Goal: Task Accomplishment & Management: Manage account settings

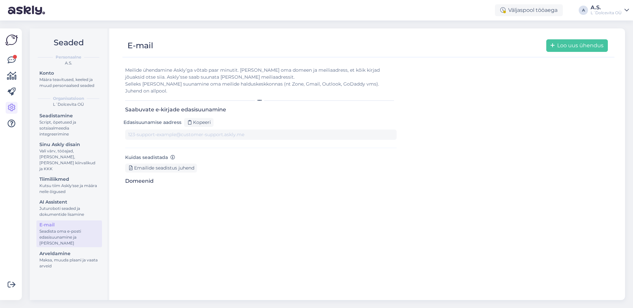
type input "[DOMAIN_NAME][EMAIL_ADDRESS][DOMAIN_NAME]"
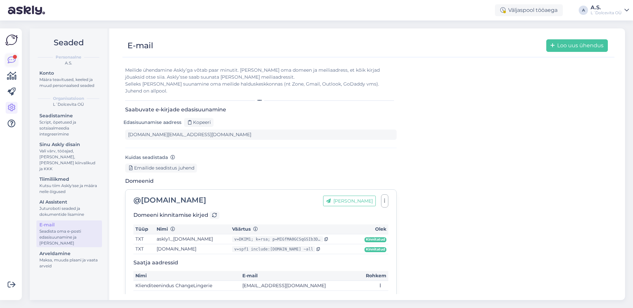
click at [13, 59] on icon at bounding box center [12, 60] width 8 height 8
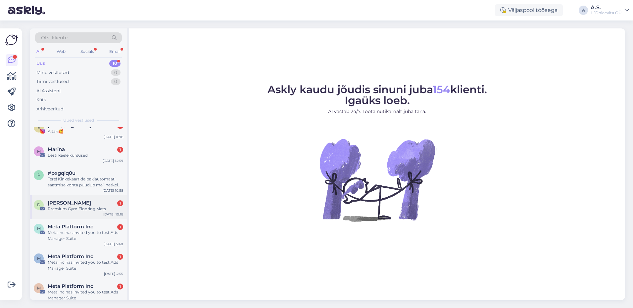
scroll to position [95, 0]
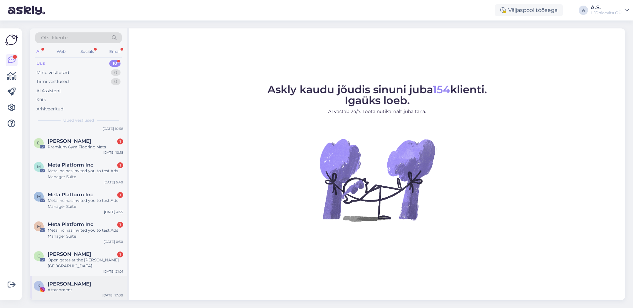
click at [91, 290] on div "Attachment" at bounding box center [85, 290] width 75 height 6
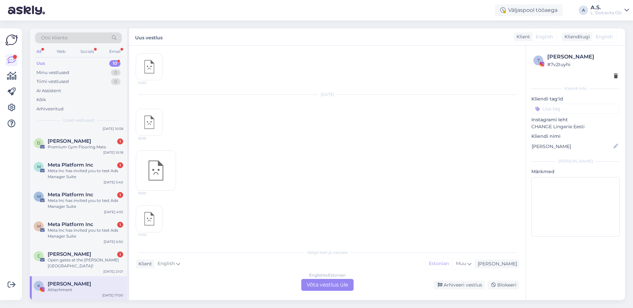
scroll to position [1314, 0]
click at [446, 286] on div "Arhiveeri vestlus" at bounding box center [459, 285] width 51 height 9
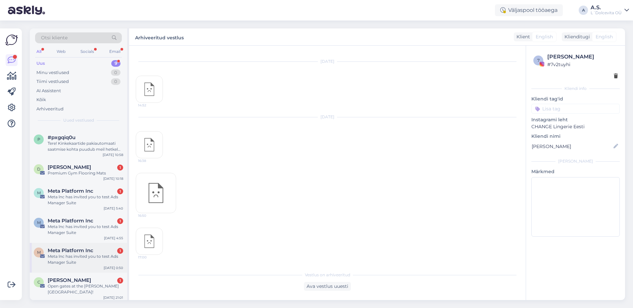
scroll to position [71, 0]
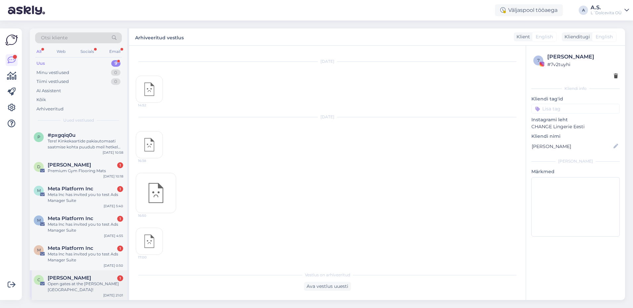
click at [97, 277] on div "[PERSON_NAME] 1" at bounding box center [85, 278] width 75 height 6
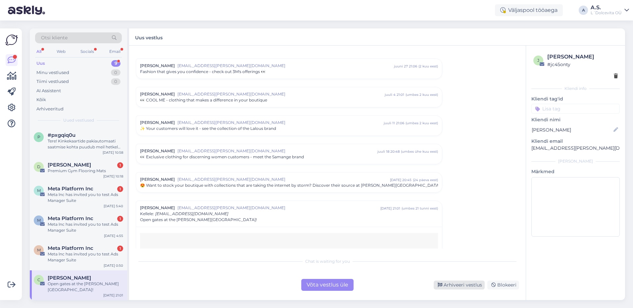
click at [457, 284] on div "Arhiveeri vestlus" at bounding box center [459, 285] width 51 height 9
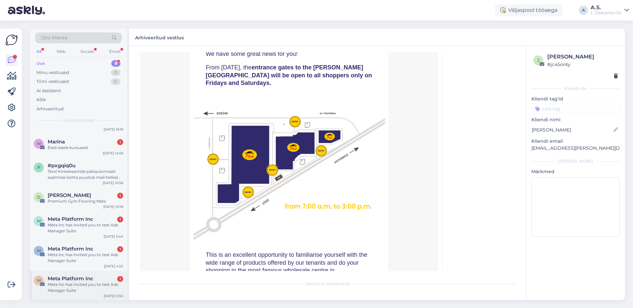
scroll to position [41, 0]
click at [86, 293] on div "M Meta Platform Inc 1 Meta lnc has invited you to test Ads Manager Suite [DATE]…" at bounding box center [78, 286] width 97 height 30
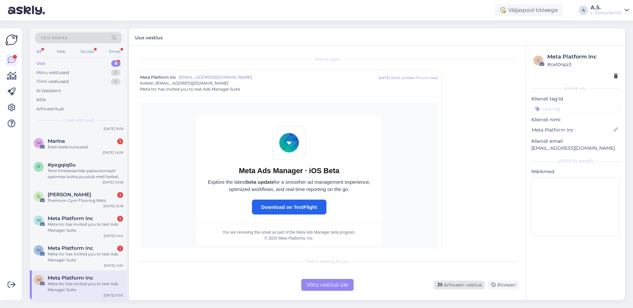
click at [459, 285] on div "Arhiveeri vestlus" at bounding box center [459, 285] width 51 height 9
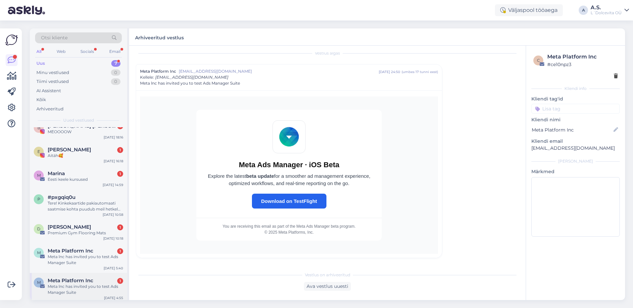
scroll to position [12, 0]
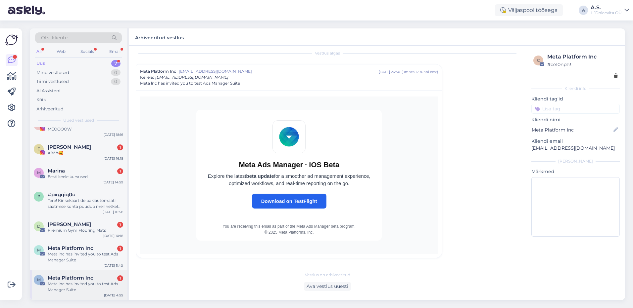
click at [98, 285] on div "Meta lnc has invited you to test Ads Manager Suite" at bounding box center [85, 287] width 75 height 12
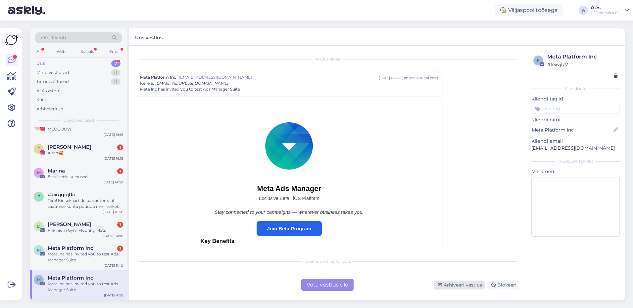
click at [455, 283] on div "Arhiveeri vestlus" at bounding box center [459, 285] width 51 height 9
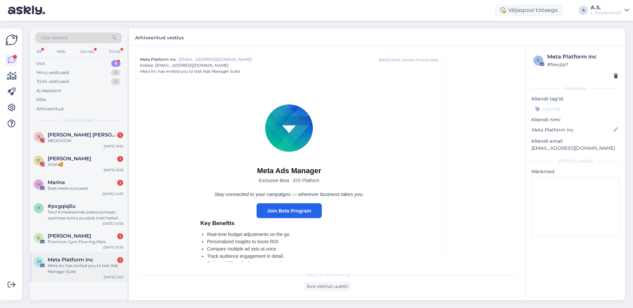
click at [82, 271] on div "Meta lnc has invited you to test Ads Manager Suite" at bounding box center [85, 269] width 75 height 12
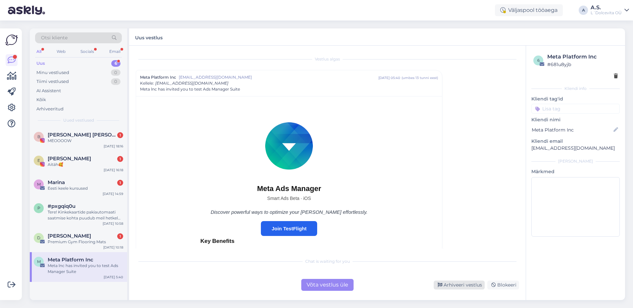
click at [461, 287] on div "Arhiveeri vestlus" at bounding box center [459, 285] width 51 height 9
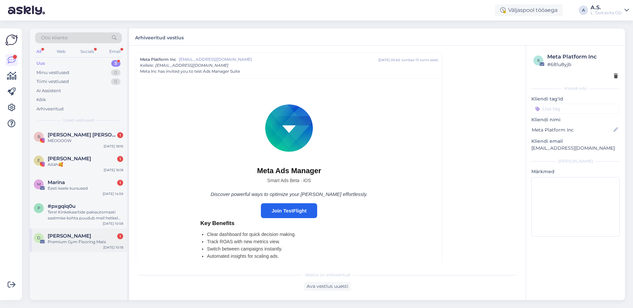
click at [107, 246] on div "[DATE] 10:18" at bounding box center [113, 247] width 20 height 5
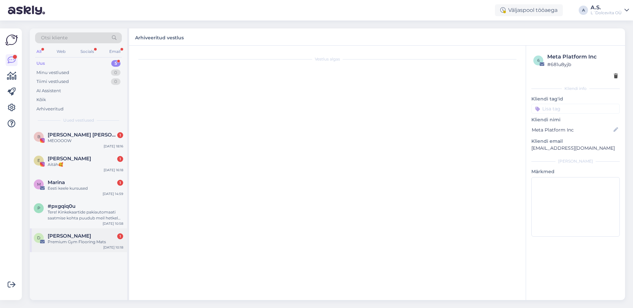
scroll to position [0, 0]
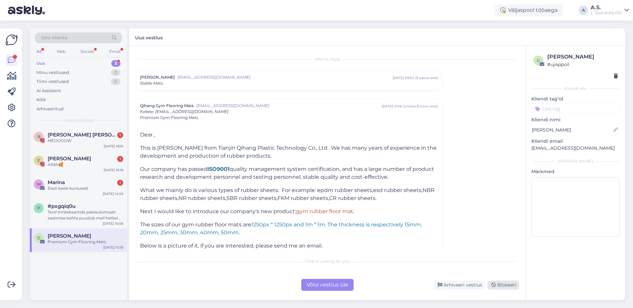
click at [498, 283] on div "Blokeeri" at bounding box center [503, 285] width 32 height 9
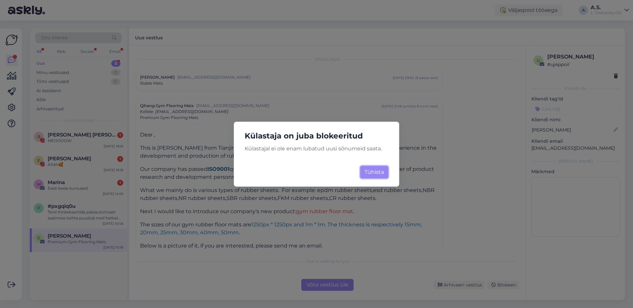
click at [374, 174] on button "Tühista" at bounding box center [374, 172] width 28 height 13
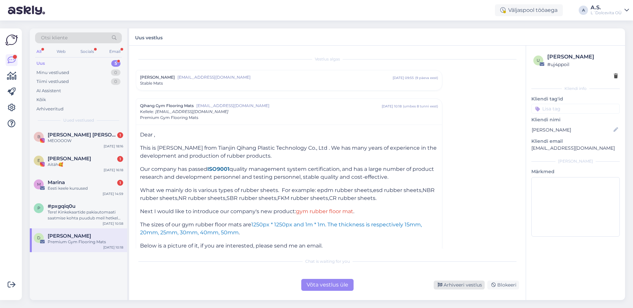
click at [464, 283] on div "Arhiveeri vestlus" at bounding box center [459, 285] width 51 height 9
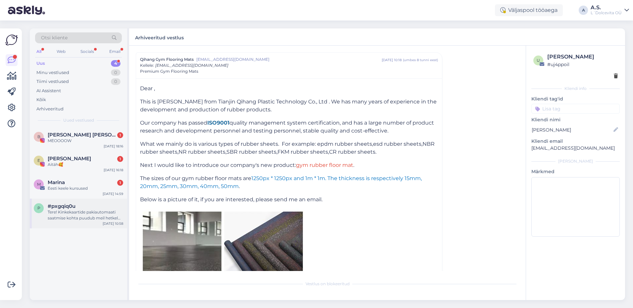
click at [83, 214] on div "Tere! Kinkekaartide pakiautomaati saatmise kohta puudub meil hetkel info. Edast…" at bounding box center [85, 215] width 75 height 12
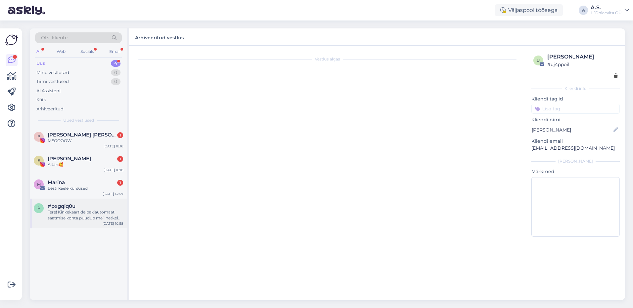
scroll to position [0, 0]
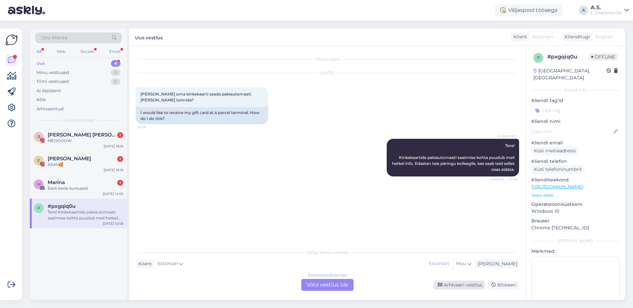
click at [461, 286] on div "Arhiveeri vestlus" at bounding box center [459, 285] width 51 height 9
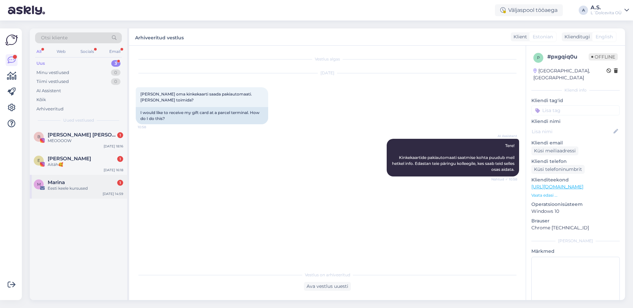
click at [83, 187] on div "Eesti keele kursused" at bounding box center [85, 189] width 75 height 6
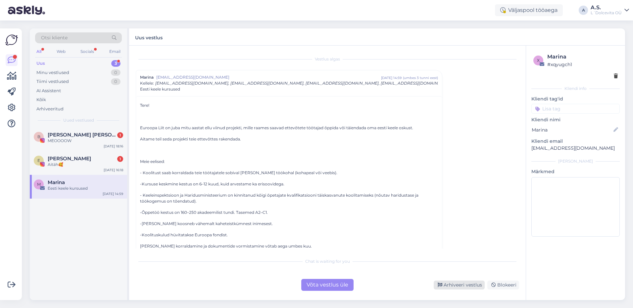
click at [466, 287] on div "Arhiveeri vestlus" at bounding box center [459, 285] width 51 height 9
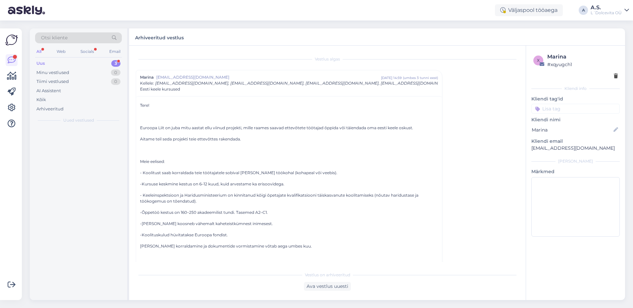
scroll to position [18, 0]
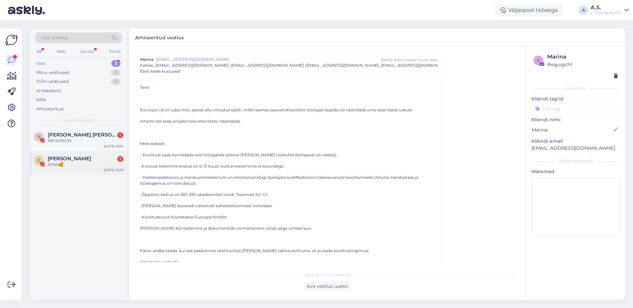
click at [85, 165] on div "Aitäh🥰" at bounding box center [85, 165] width 75 height 6
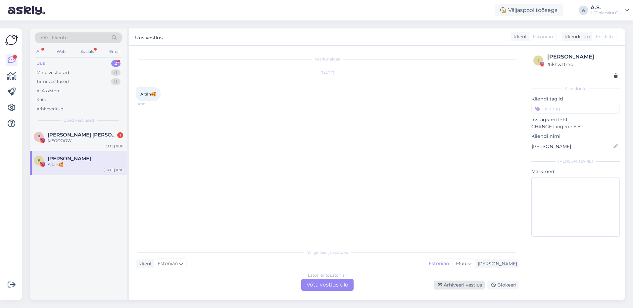
click at [472, 287] on div "Arhiveeri vestlus" at bounding box center [459, 285] width 51 height 9
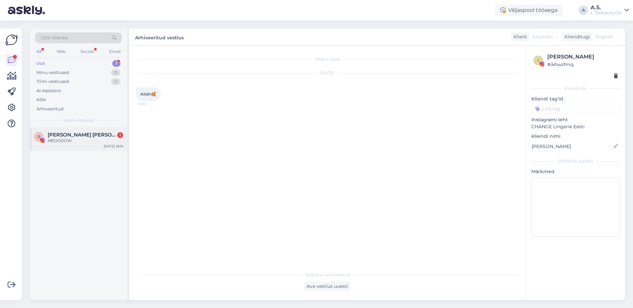
click at [80, 149] on div "B [PERSON_NAME] [PERSON_NAME] 🐝🐺 1 MEOOOOW [DATE] 18:16" at bounding box center [78, 139] width 97 height 24
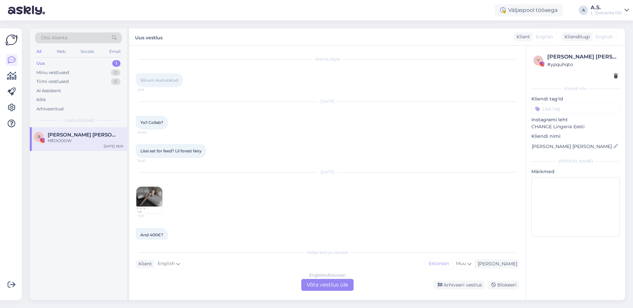
scroll to position [606, 0]
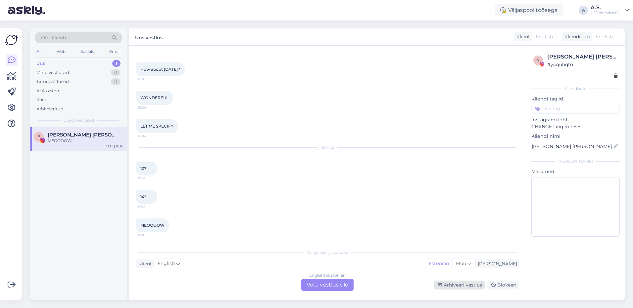
click at [467, 283] on div "Arhiveeri vestlus" at bounding box center [459, 285] width 51 height 9
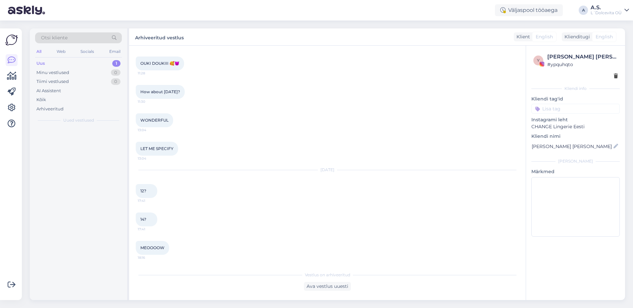
scroll to position [583, 0]
